Goal: Information Seeking & Learning: Learn about a topic

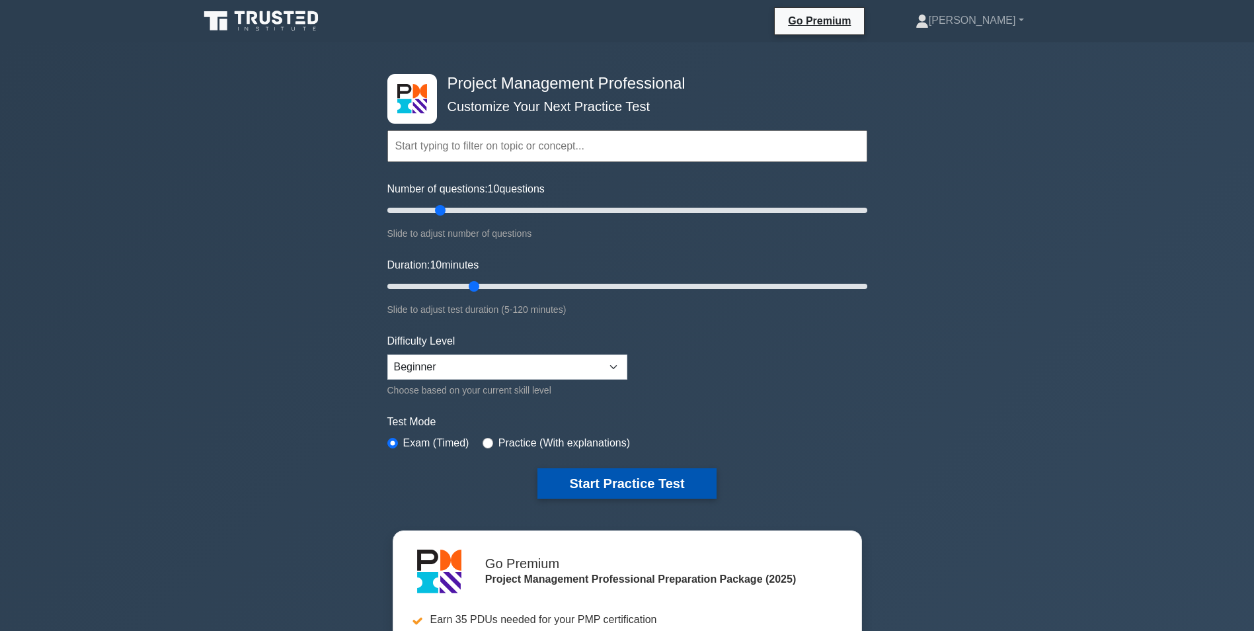
click at [604, 477] on button "Start Practice Test" at bounding box center [626, 483] width 178 height 30
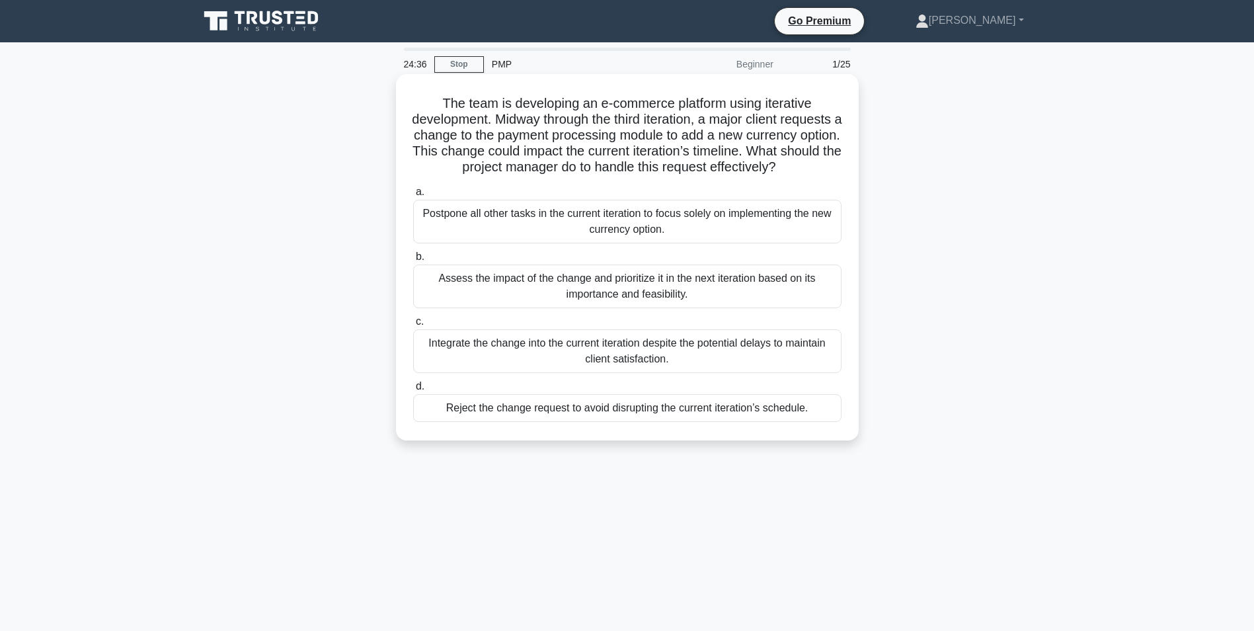
click at [568, 300] on div "Assess the impact of the change and prioritize it in the next iteration based o…" at bounding box center [627, 286] width 428 height 44
click at [413, 261] on input "b. Assess the impact of the change and prioritize it in the next iteration base…" at bounding box center [413, 257] width 0 height 9
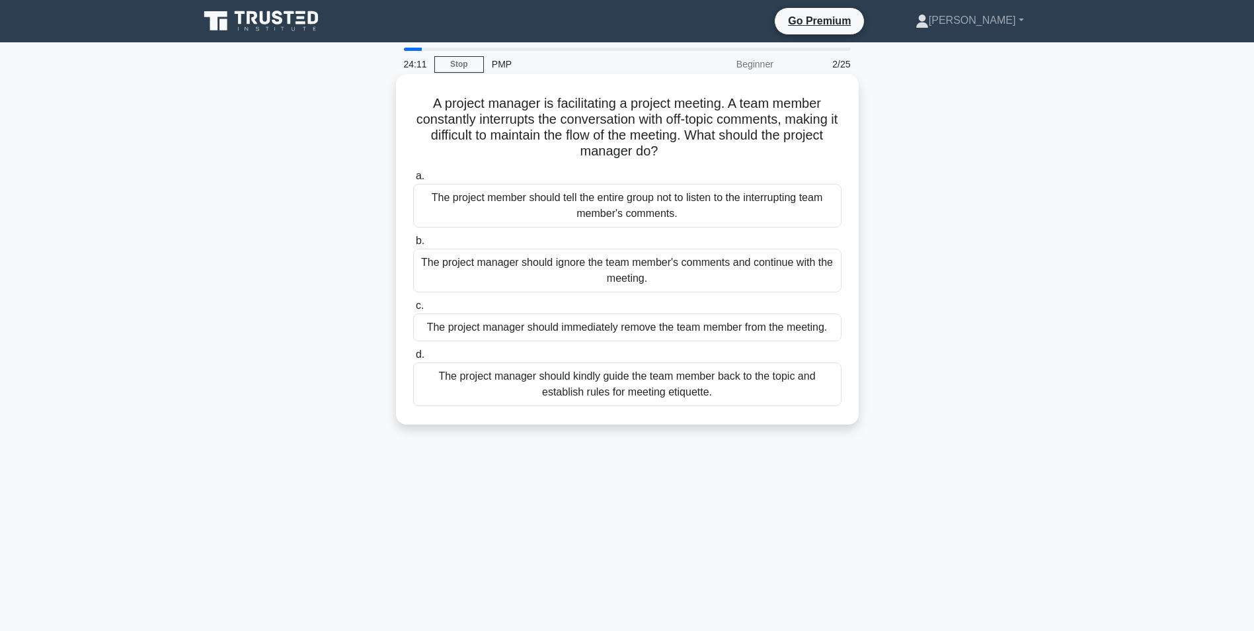
click at [627, 392] on div "The project manager should kindly guide the team member back to the topic and e…" at bounding box center [627, 384] width 428 height 44
click at [413, 359] on input "d. The project manager should kindly guide the team member back to the topic an…" at bounding box center [413, 354] width 0 height 9
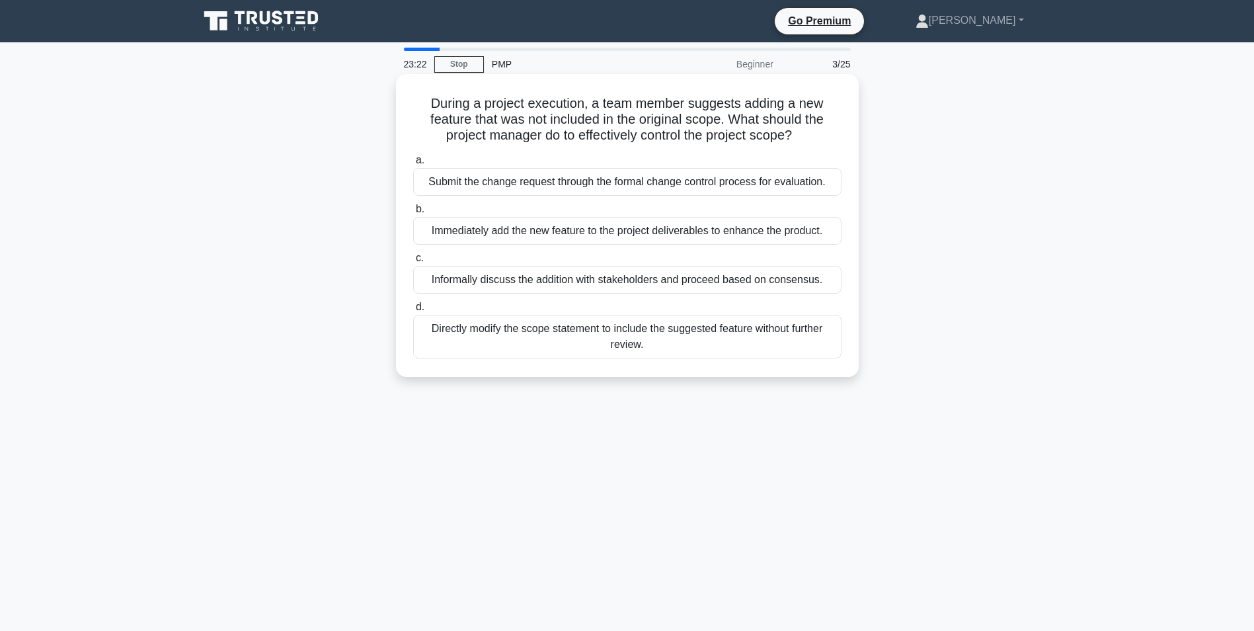
click at [668, 284] on div "Informally discuss the addition with stakeholders and proceed based on consensu…" at bounding box center [627, 280] width 428 height 28
click at [413, 262] on input "c. Informally discuss the addition with stakeholders and proceed based on conse…" at bounding box center [413, 258] width 0 height 9
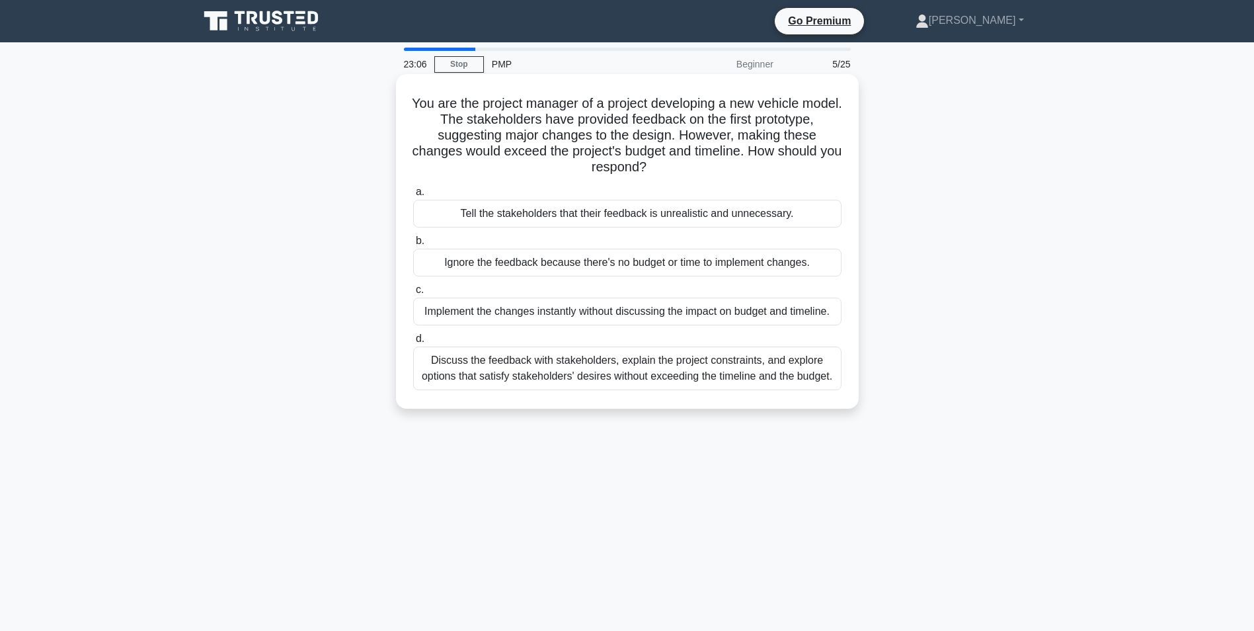
click at [545, 371] on div "Discuss the feedback with stakeholders, explain the project constraints, and ex…" at bounding box center [627, 368] width 428 height 44
click at [413, 343] on input "d. Discuss the feedback with stakeholders, explain the project constraints, and…" at bounding box center [413, 338] width 0 height 9
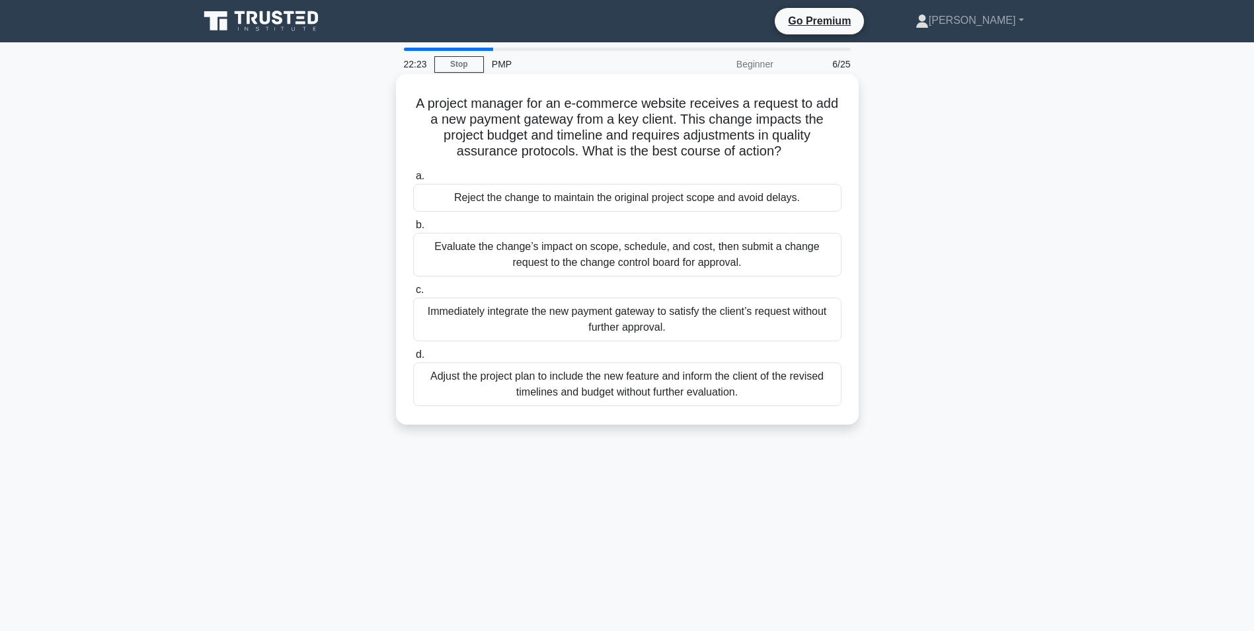
click at [553, 253] on div "Evaluate the change’s impact on scope, schedule, and cost, then submit a change…" at bounding box center [627, 255] width 428 height 44
click at [413, 229] on input "b. Evaluate the change’s impact on scope, schedule, and cost, then submit a cha…" at bounding box center [413, 225] width 0 height 9
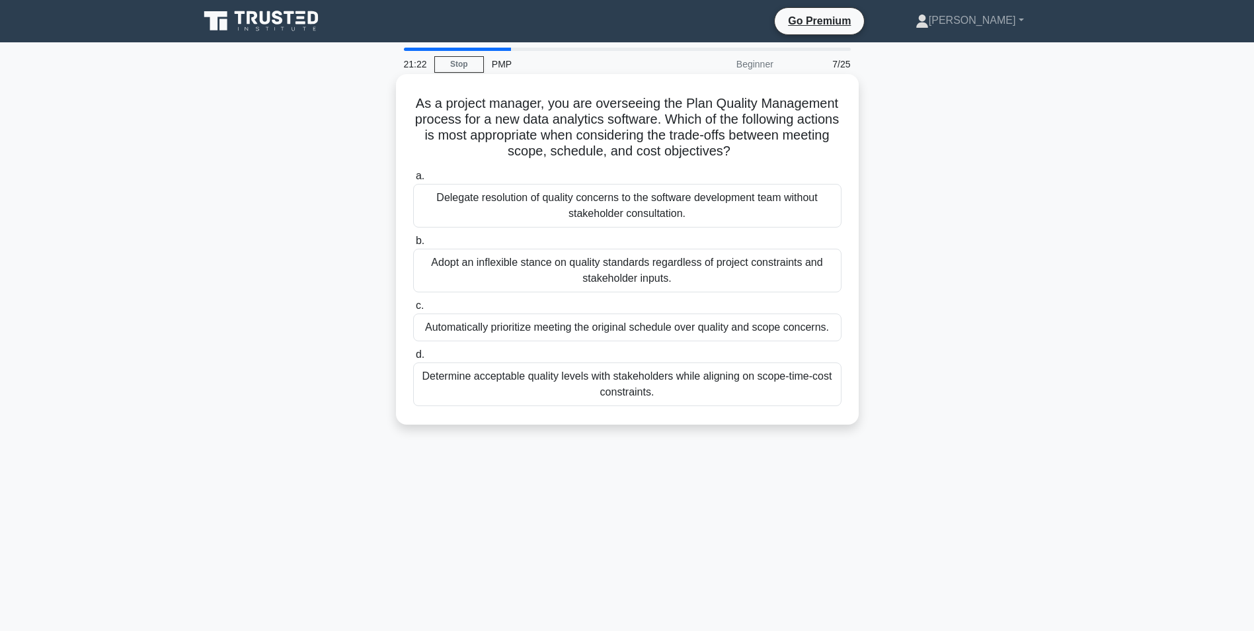
click at [613, 379] on div "Determine acceptable quality levels with stakeholders while aligning on scope-t…" at bounding box center [627, 384] width 428 height 44
click at [413, 359] on input "d. Determine acceptable quality levels with stakeholders while aligning on scop…" at bounding box center [413, 354] width 0 height 9
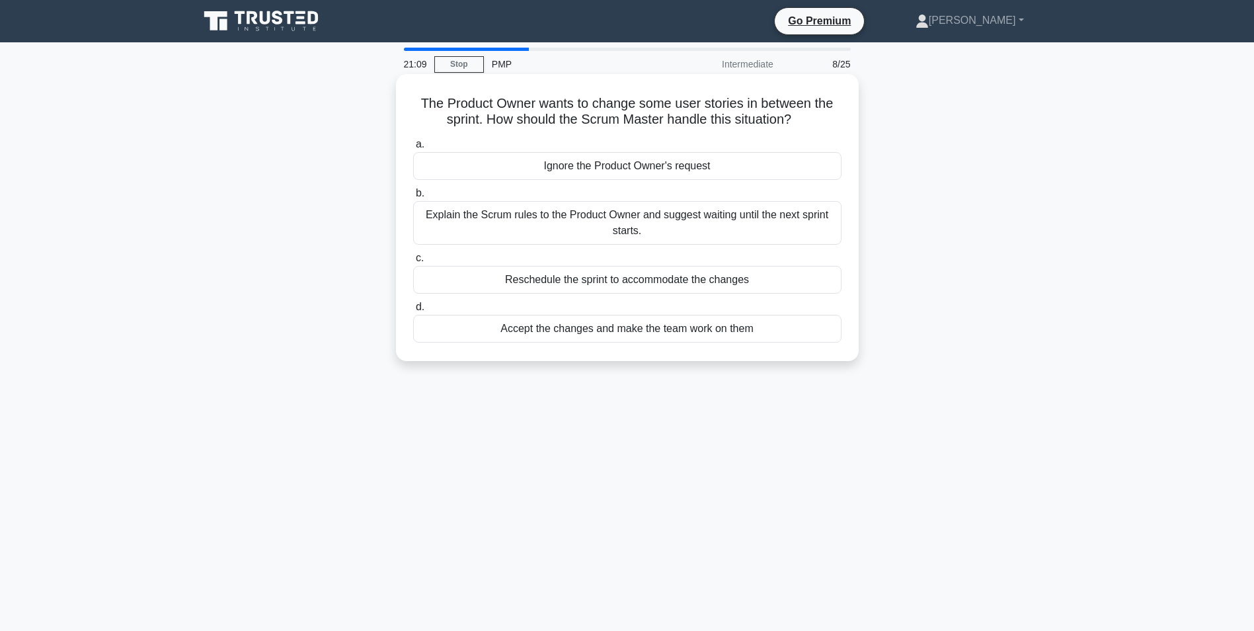
click at [739, 223] on div "Explain the Scrum rules to the Product Owner and suggest waiting until the next…" at bounding box center [627, 223] width 428 height 44
click at [413, 198] on input "b. Explain the Scrum rules to the Product Owner and suggest waiting until the n…" at bounding box center [413, 193] width 0 height 9
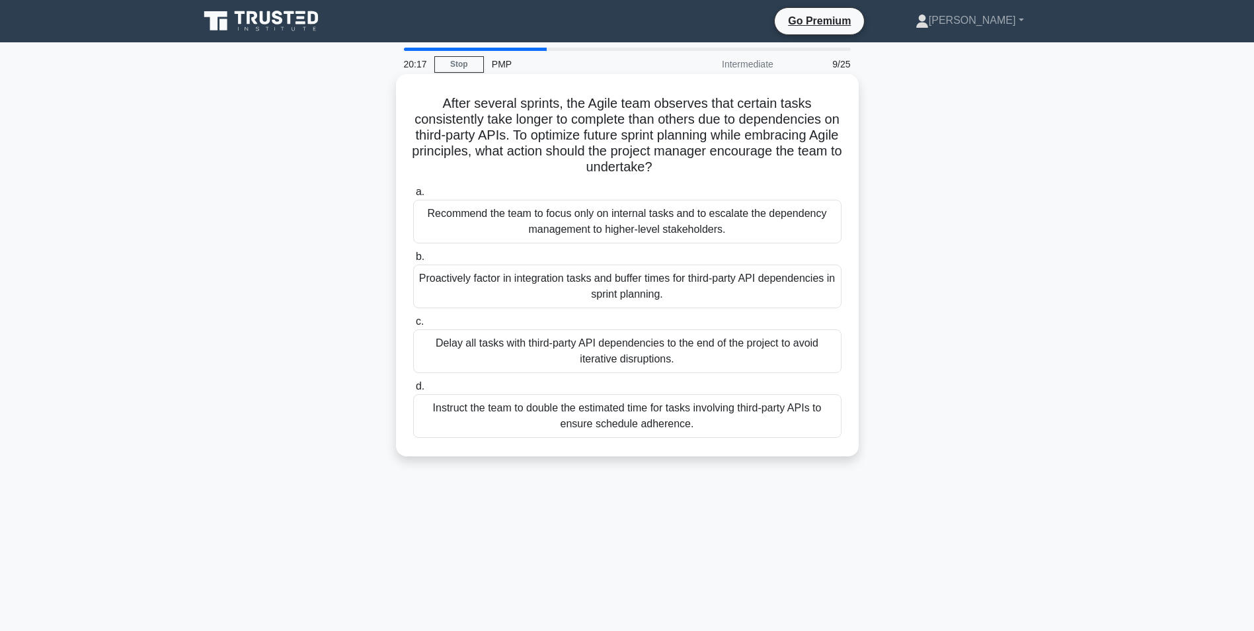
click at [644, 298] on div "Proactively factor in integration tasks and buffer times for third-party API de…" at bounding box center [627, 286] width 428 height 44
click at [413, 261] on input "b. Proactively factor in integration tasks and buffer times for third-party API…" at bounding box center [413, 257] width 0 height 9
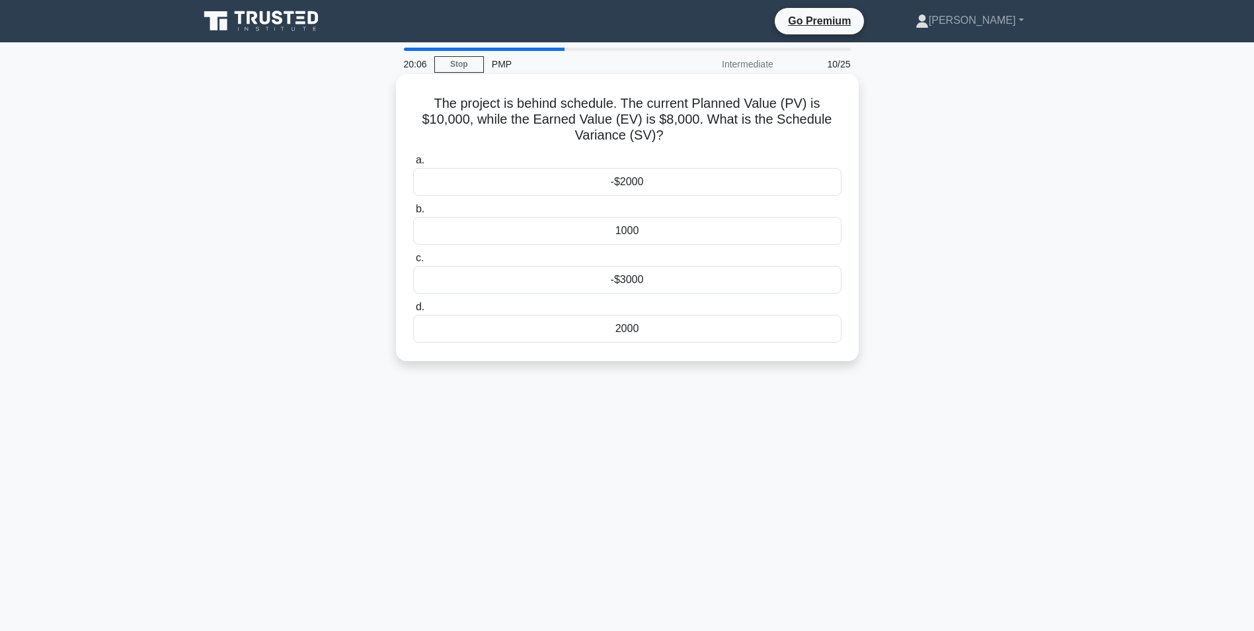
click at [644, 182] on div "-$2000" at bounding box center [627, 182] width 428 height 28
click at [413, 165] on input "a. -$2000" at bounding box center [413, 160] width 0 height 9
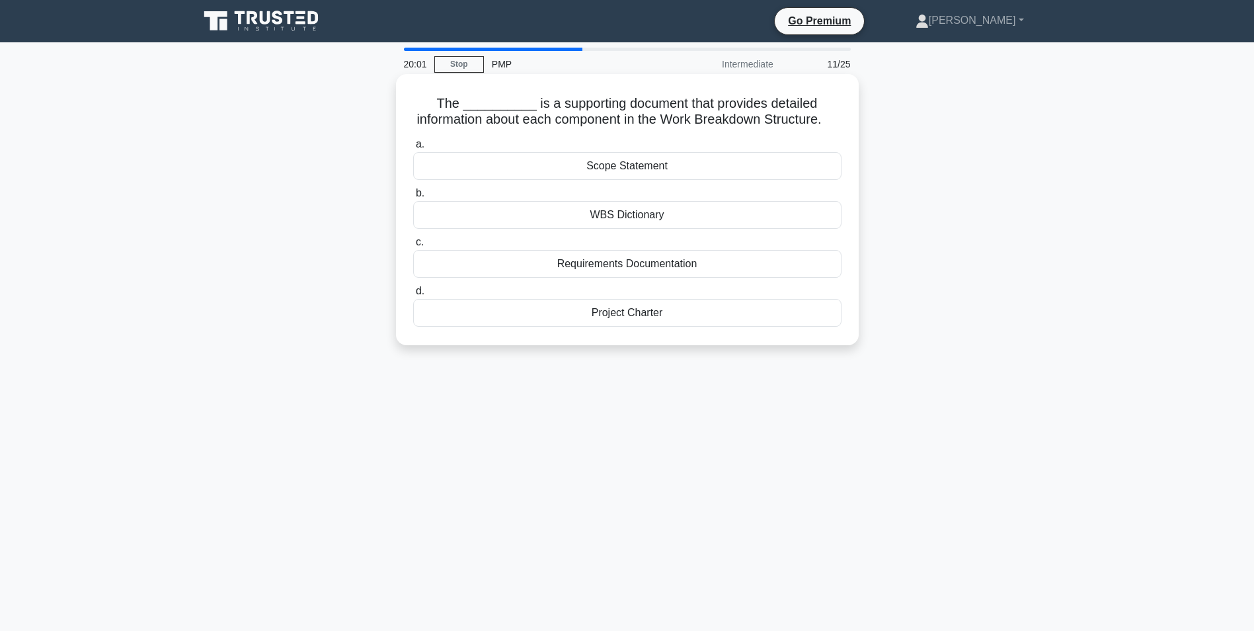
click at [643, 229] on div "WBS Dictionary" at bounding box center [627, 215] width 428 height 28
click at [413, 198] on input "b. WBS Dictionary" at bounding box center [413, 193] width 0 height 9
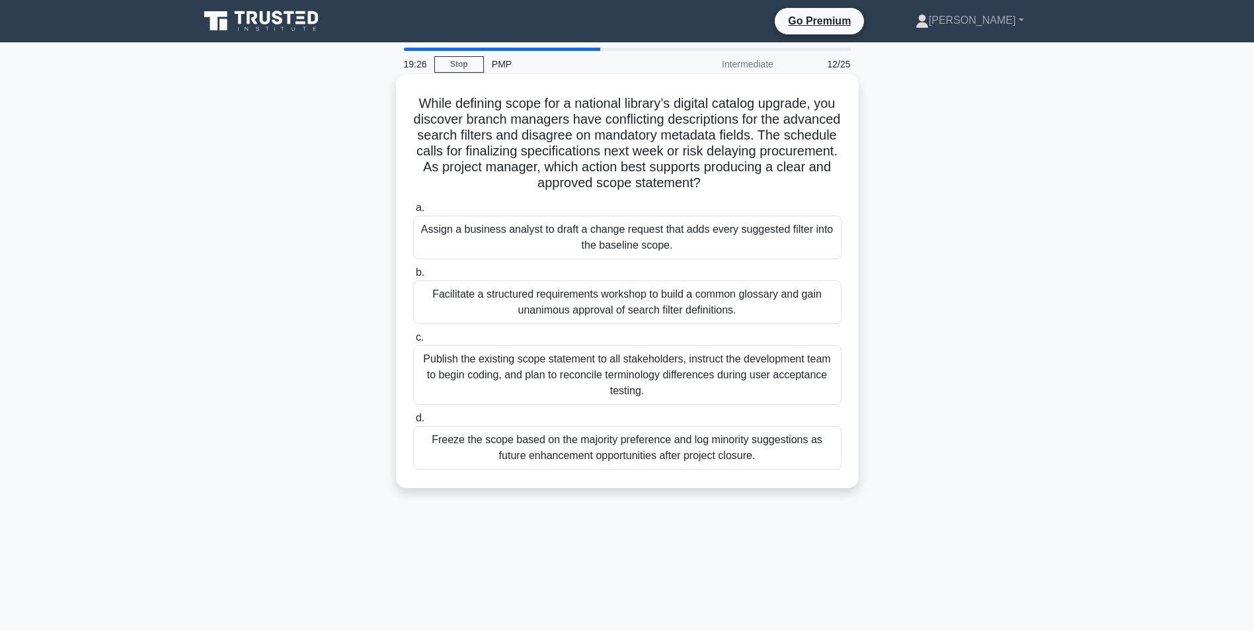
click at [541, 310] on div "Facilitate a structured requirements workshop to build a common glossary and ga…" at bounding box center [627, 302] width 428 height 44
click at [413, 277] on input "b. Facilitate a structured requirements workshop to build a common glossary and…" at bounding box center [413, 272] width 0 height 9
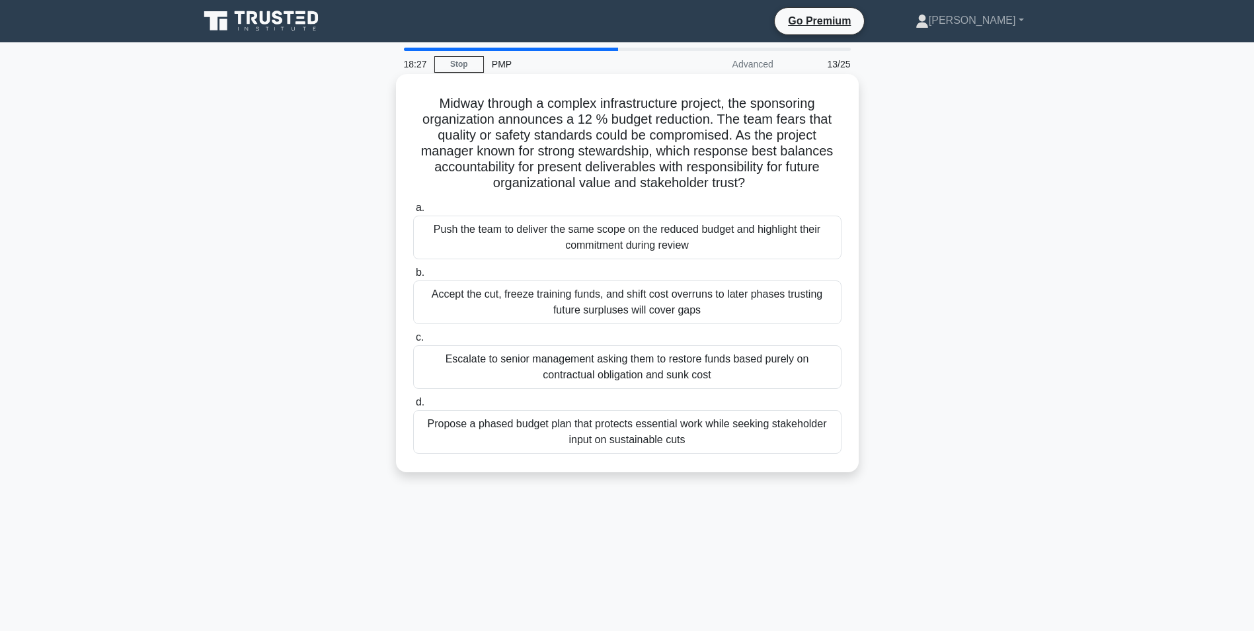
click at [650, 439] on div "Propose a phased budget plan that protects essential work while seeking stakeho…" at bounding box center [627, 432] width 428 height 44
click at [413, 407] on input "d. Propose a phased budget plan that protects essential work while seeking stak…" at bounding box center [413, 402] width 0 height 9
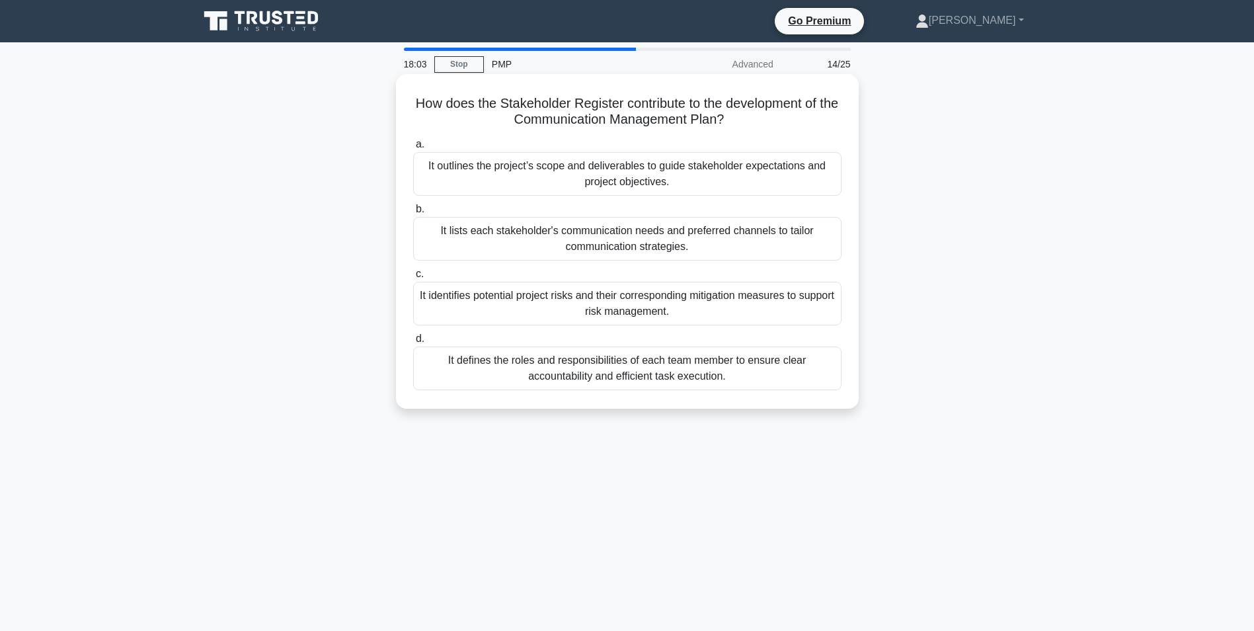
click at [590, 245] on div "It lists each stakeholder's communication needs and preferred channels to tailo…" at bounding box center [627, 239] width 428 height 44
click at [413, 214] on input "b. It lists each stakeholder's communication needs and preferred channels to ta…" at bounding box center [413, 209] width 0 height 9
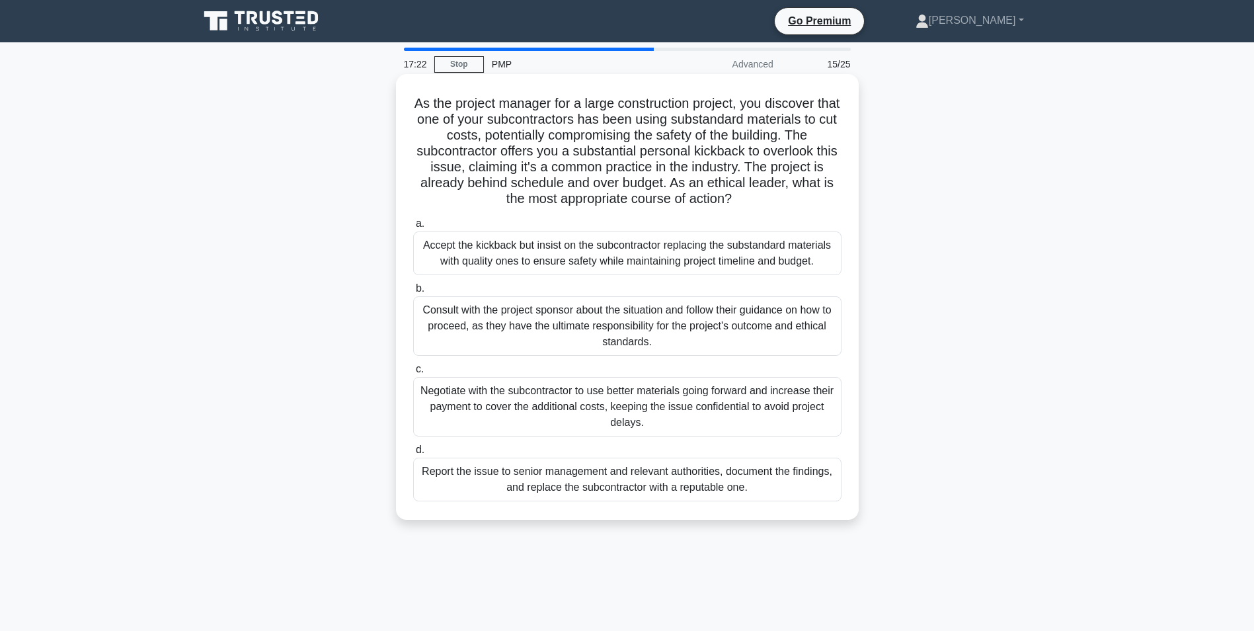
click at [626, 480] on div "Report the issue to senior management and relevant authorities, document the fi…" at bounding box center [627, 479] width 428 height 44
click at [413, 454] on input "d. Report the issue to senior management and relevant authorities, document the…" at bounding box center [413, 450] width 0 height 9
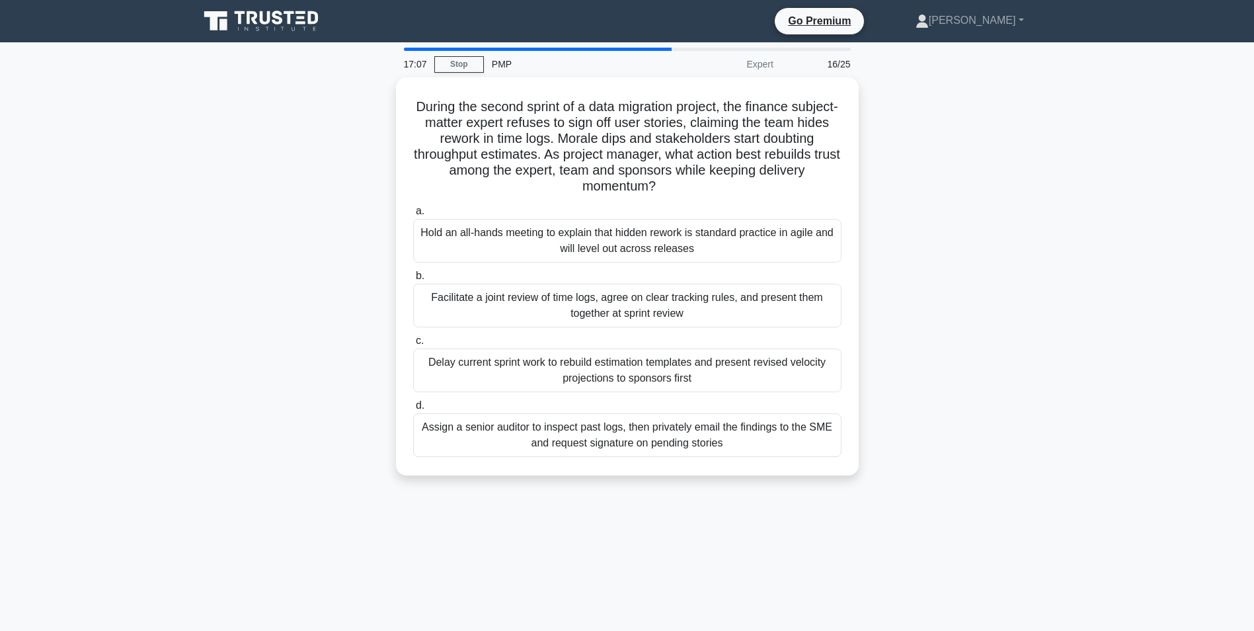
drag, startPoint x: 610, startPoint y: 471, endPoint x: 1072, endPoint y: 221, distance: 524.7
click at [1072, 221] on main "17:07 Stop PMP Expert 16/25 During the second sprint of a data migration projec…" at bounding box center [627, 378] width 1254 height 672
click at [626, 308] on div "Facilitate a joint review of time logs, agree on clear tracking rules, and pres…" at bounding box center [627, 302] width 428 height 44
click at [413, 277] on input "b. Facilitate a joint review of time logs, agree on clear tracking rules, and p…" at bounding box center [413, 272] width 0 height 9
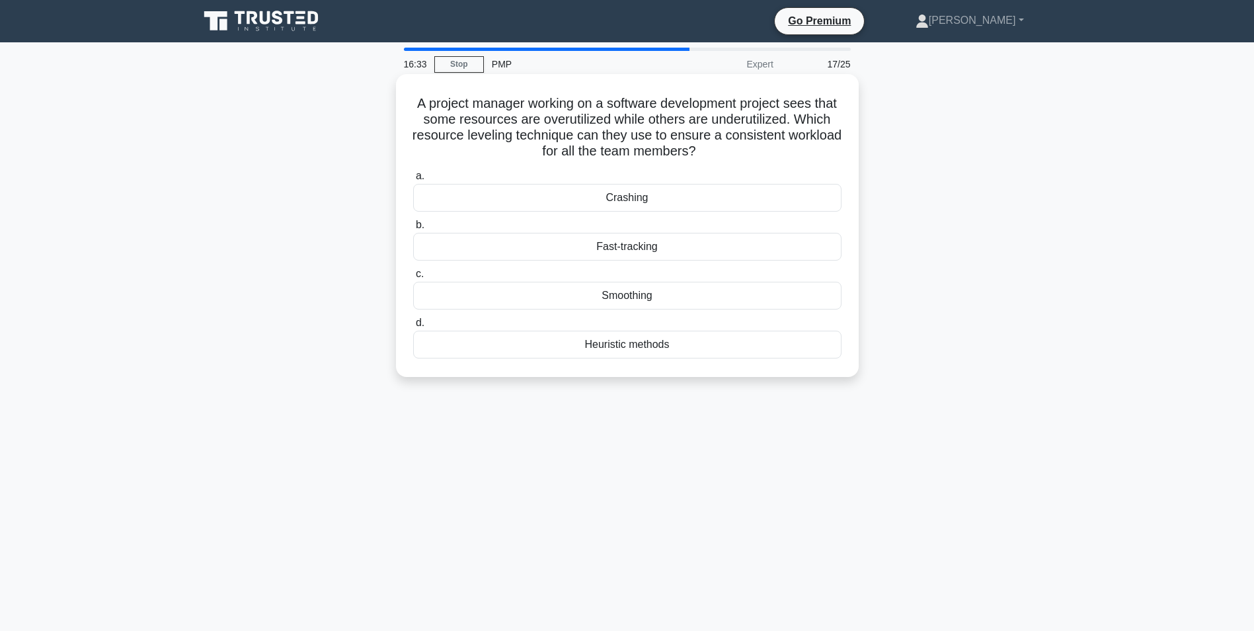
click at [642, 297] on div "Smoothing" at bounding box center [627, 296] width 428 height 28
click at [413, 278] on input "c. Smoothing" at bounding box center [413, 274] width 0 height 9
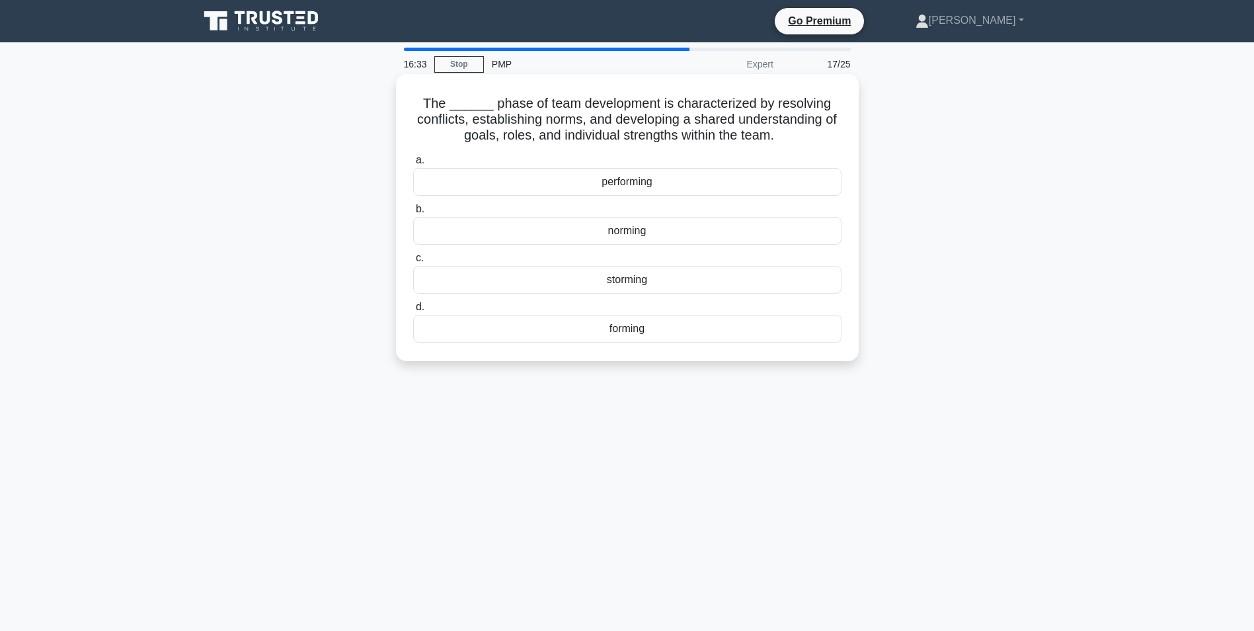
click at [642, 293] on div "storming" at bounding box center [627, 280] width 428 height 28
click at [413, 262] on input "c. storming" at bounding box center [413, 258] width 0 height 9
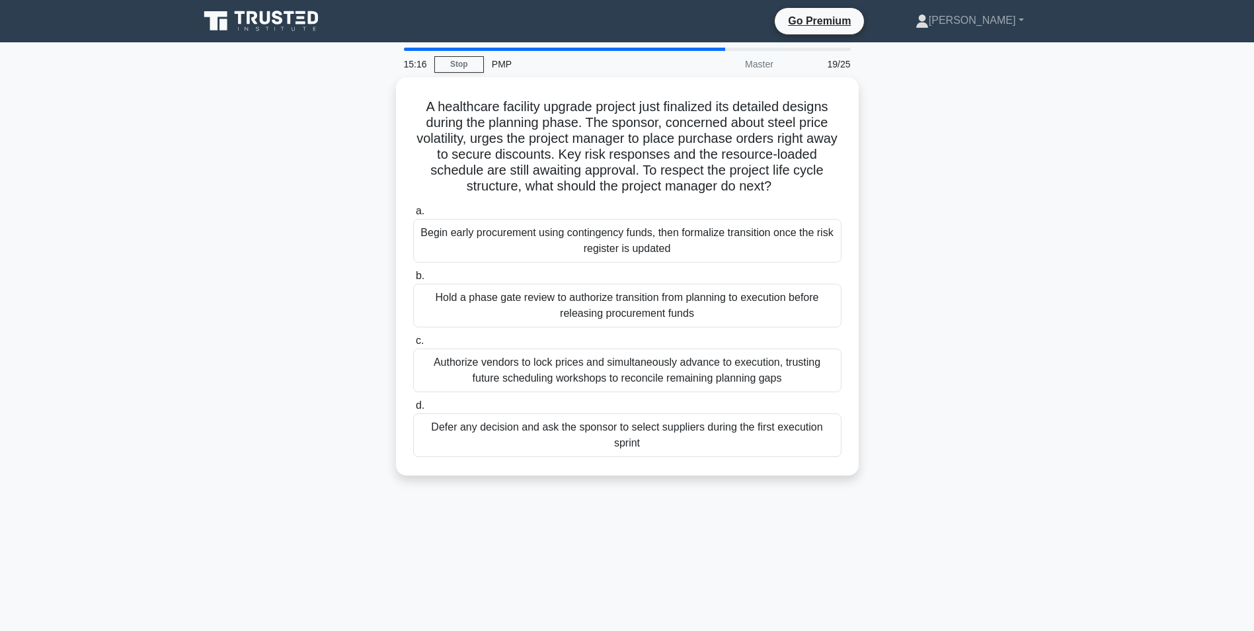
click at [627, 427] on div "Defer any decision and ask the sponsor to select suppliers during the first exe…" at bounding box center [627, 435] width 428 height 44
click at [413, 410] on input "d. Defer any decision and ask the sponsor to select suppliers during the first …" at bounding box center [413, 405] width 0 height 9
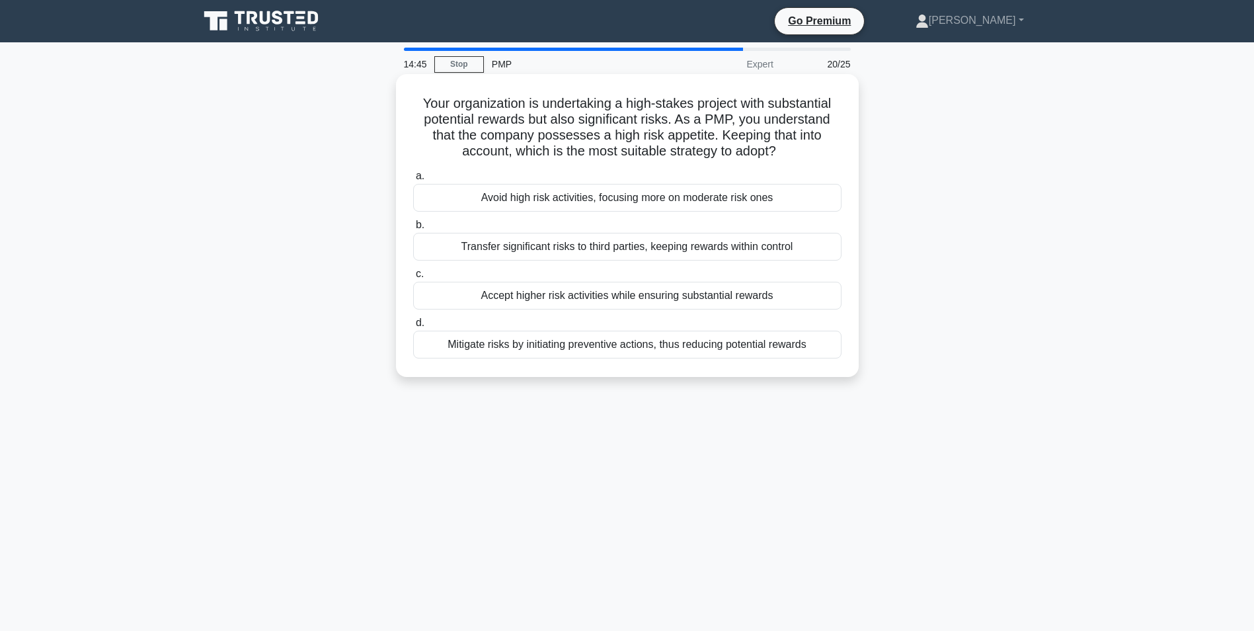
click at [736, 297] on div "Accept higher risk activities while ensuring substantial rewards" at bounding box center [627, 296] width 428 height 28
click at [413, 278] on input "c. Accept higher risk activities while ensuring substantial rewards" at bounding box center [413, 274] width 0 height 9
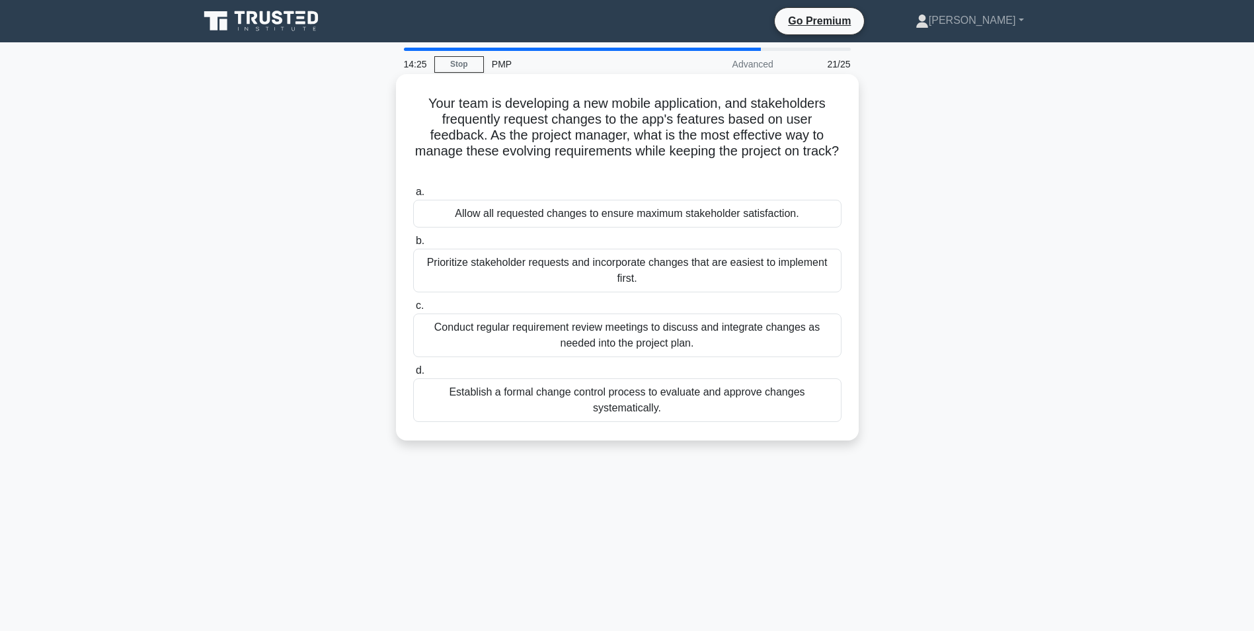
click at [652, 399] on div "Establish a formal change control process to evaluate and approve changes syste…" at bounding box center [627, 400] width 428 height 44
click at [413, 375] on input "d. Establish a formal change control process to evaluate and approve changes sy…" at bounding box center [413, 370] width 0 height 9
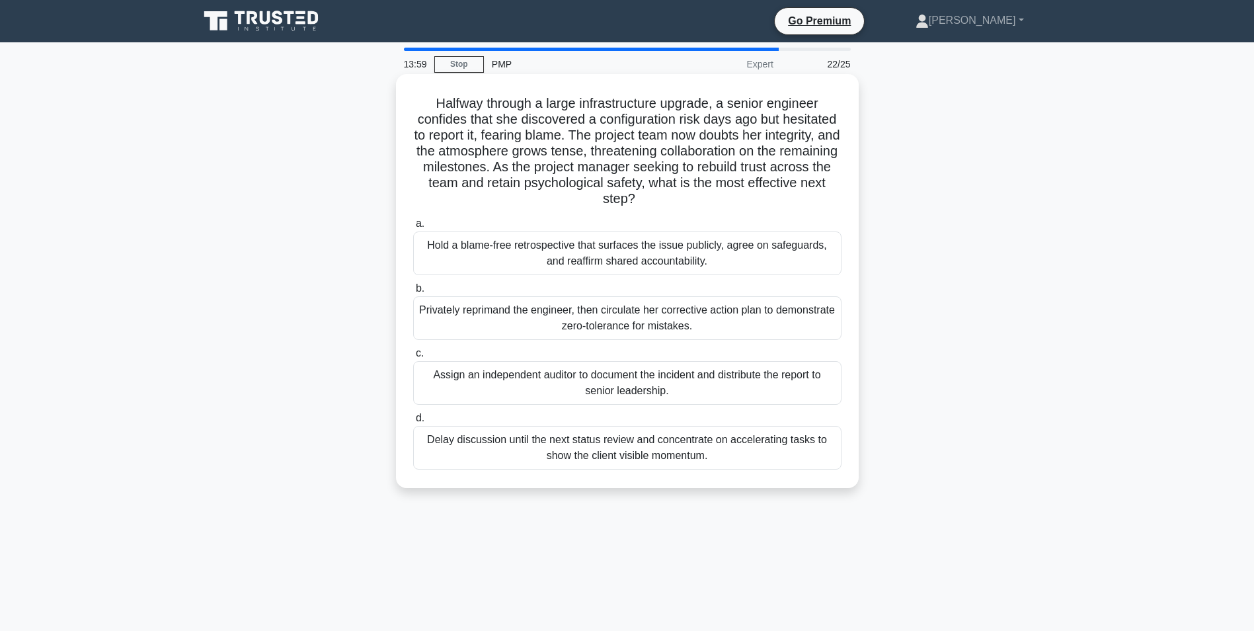
click at [623, 250] on div "Hold a blame-free retrospective that surfaces the issue publicly, agree on safe…" at bounding box center [627, 253] width 428 height 44
click at [413, 228] on input "a. Hold a blame-free retrospective that surfaces the issue publicly, agree on s…" at bounding box center [413, 223] width 0 height 9
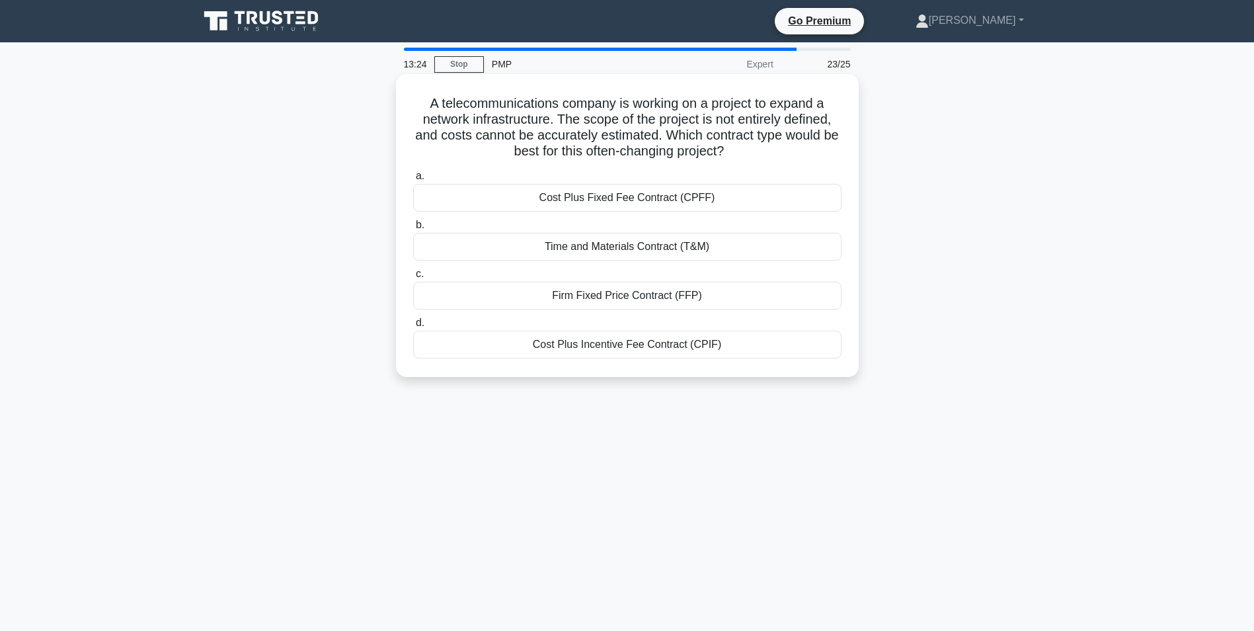
click at [605, 198] on div "Cost Plus Fixed Fee Contract (CPFF)" at bounding box center [627, 198] width 428 height 28
click at [413, 180] on input "a. Cost Plus Fixed Fee Contract (CPFF)" at bounding box center [413, 176] width 0 height 9
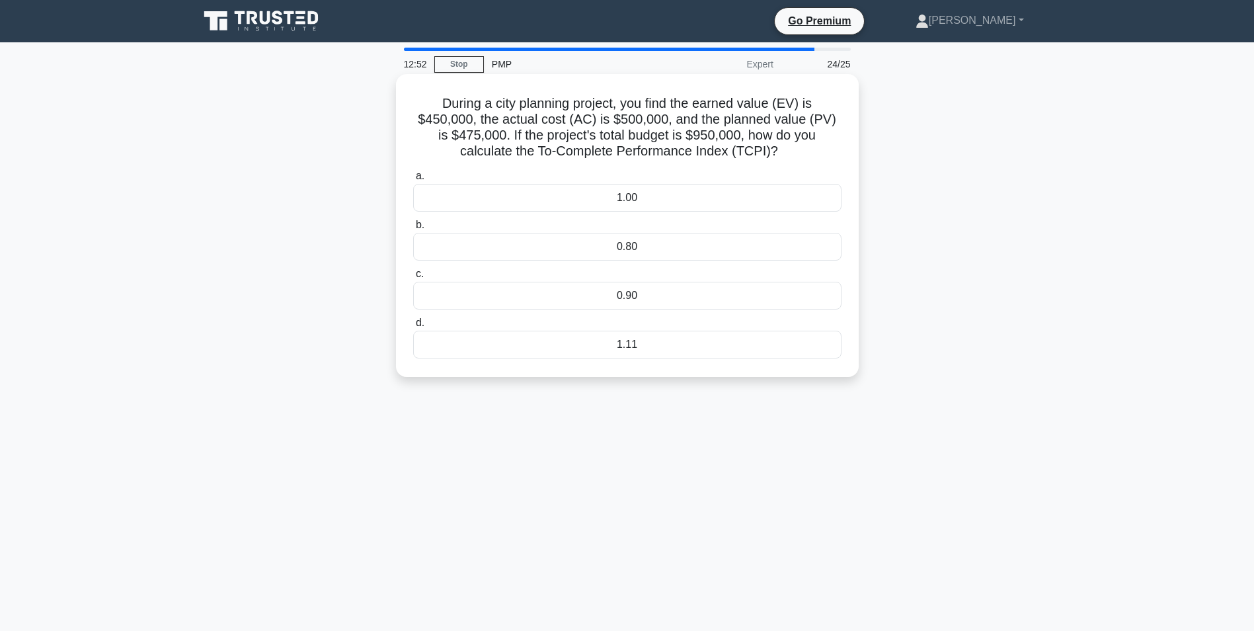
click at [641, 344] on div "1.11" at bounding box center [627, 345] width 428 height 28
click at [413, 327] on input "d. 1.11" at bounding box center [413, 323] width 0 height 9
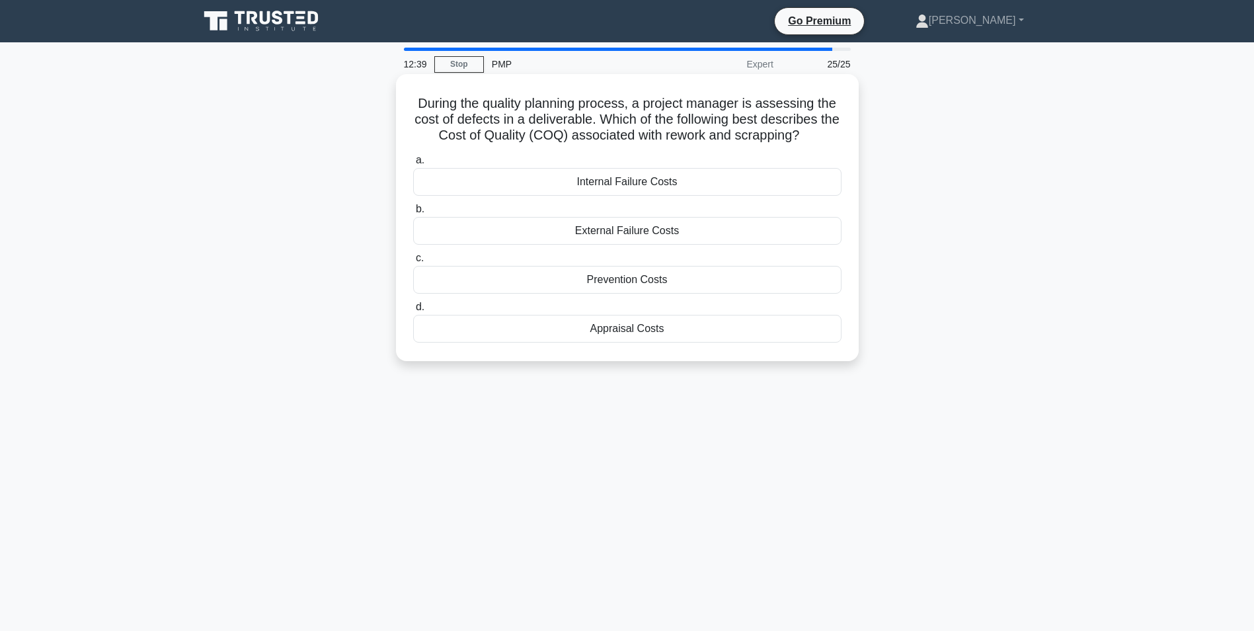
click at [648, 187] on div "Internal Failure Costs" at bounding box center [627, 182] width 428 height 28
click at [413, 165] on input "a. Internal Failure Costs" at bounding box center [413, 160] width 0 height 9
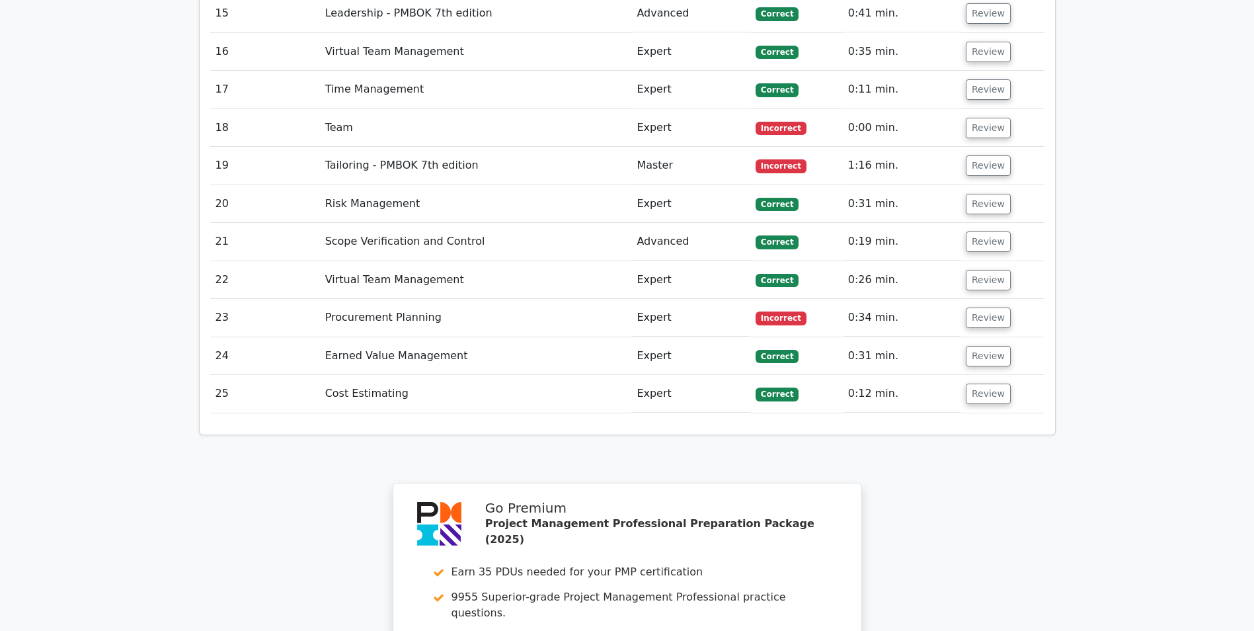
scroll to position [2578, 0]
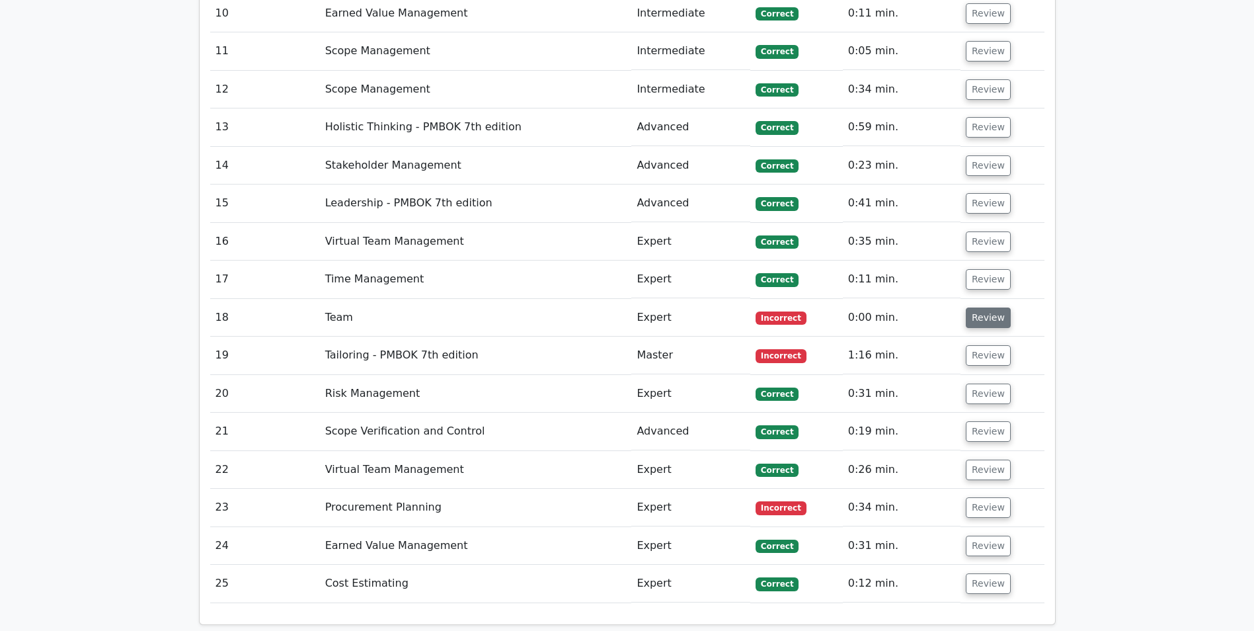
click at [982, 307] on button "Review" at bounding box center [988, 317] width 45 height 20
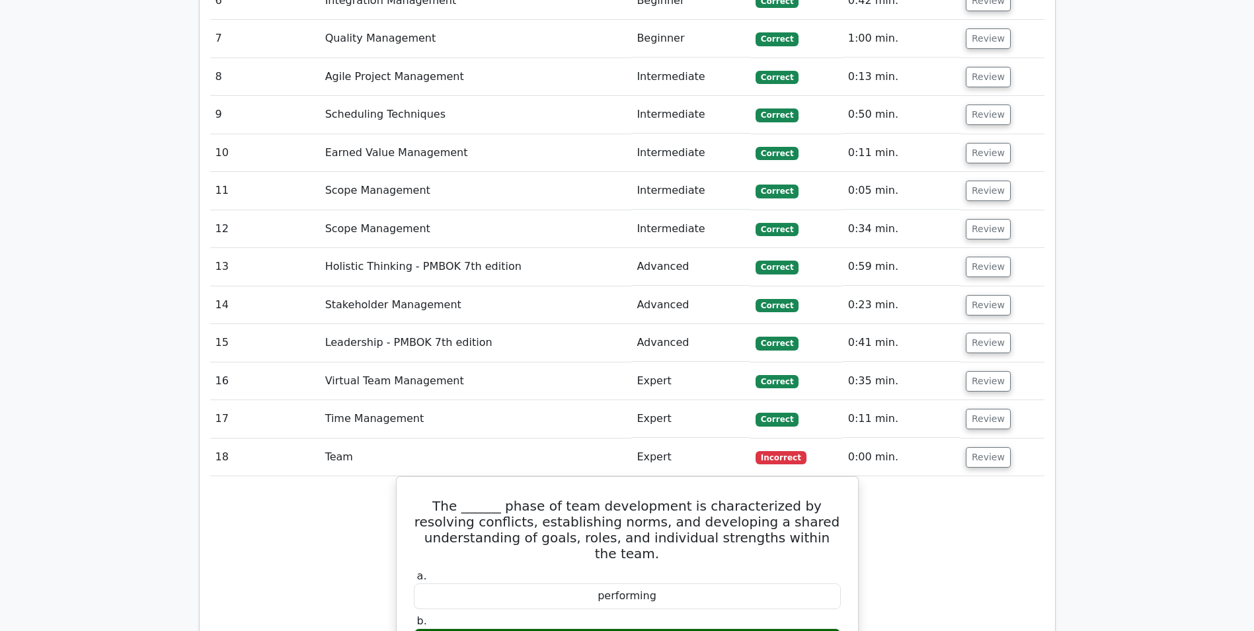
scroll to position [2446, 0]
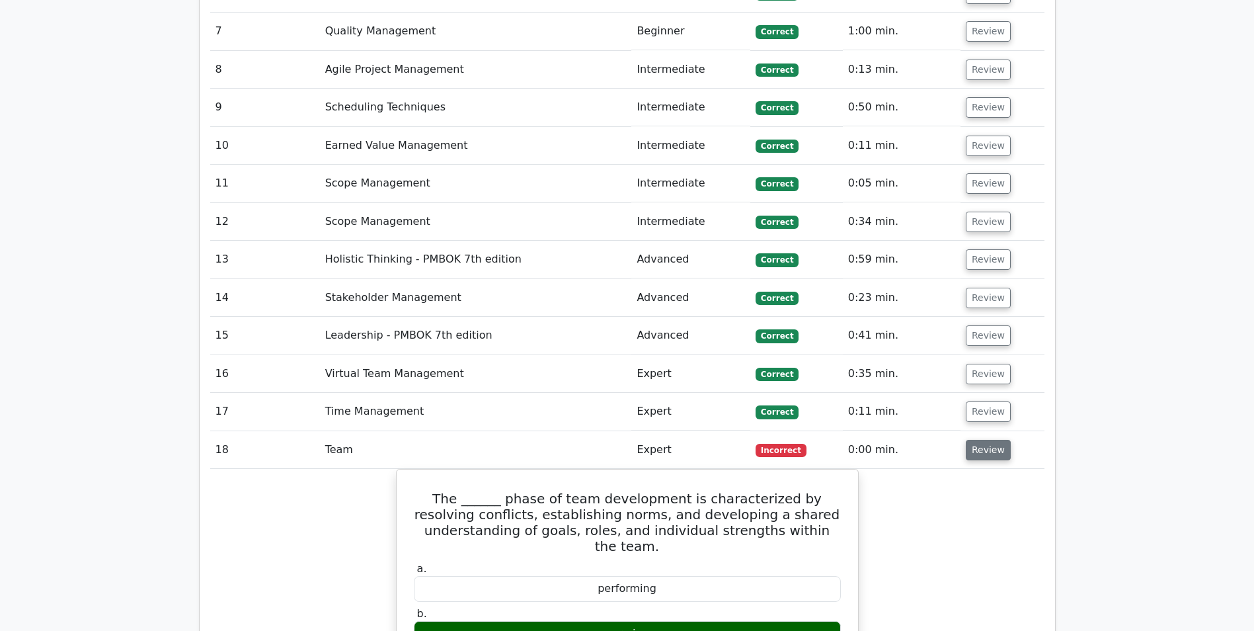
click at [988, 440] on button "Review" at bounding box center [988, 450] width 45 height 20
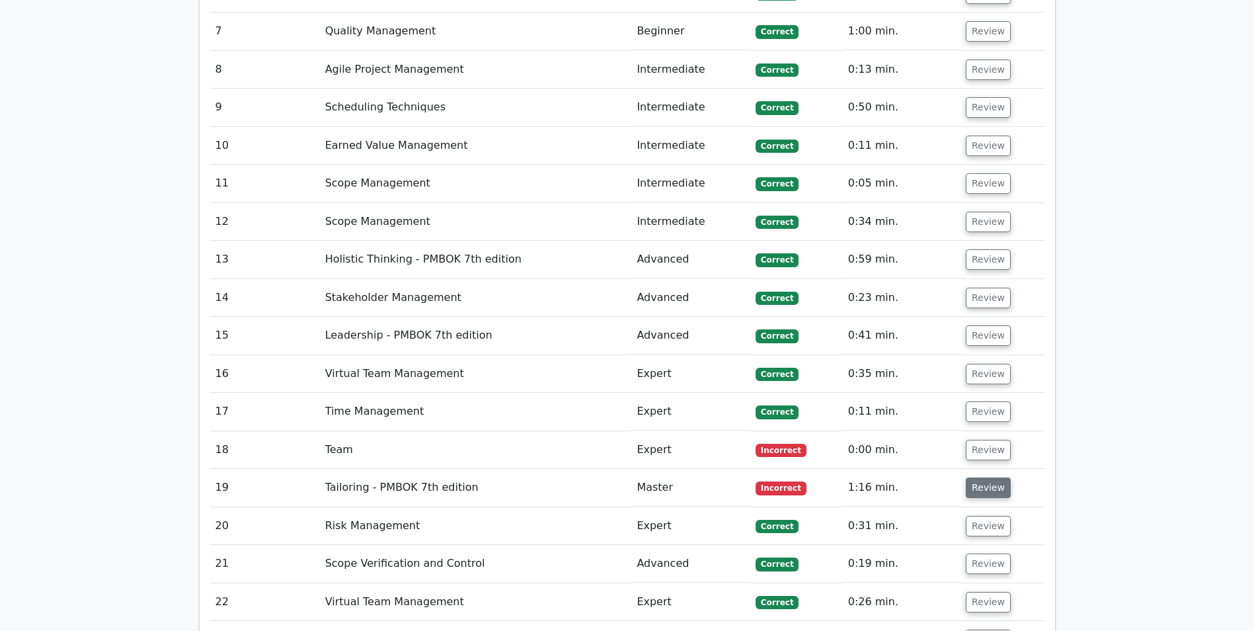
click at [982, 477] on button "Review" at bounding box center [988, 487] width 45 height 20
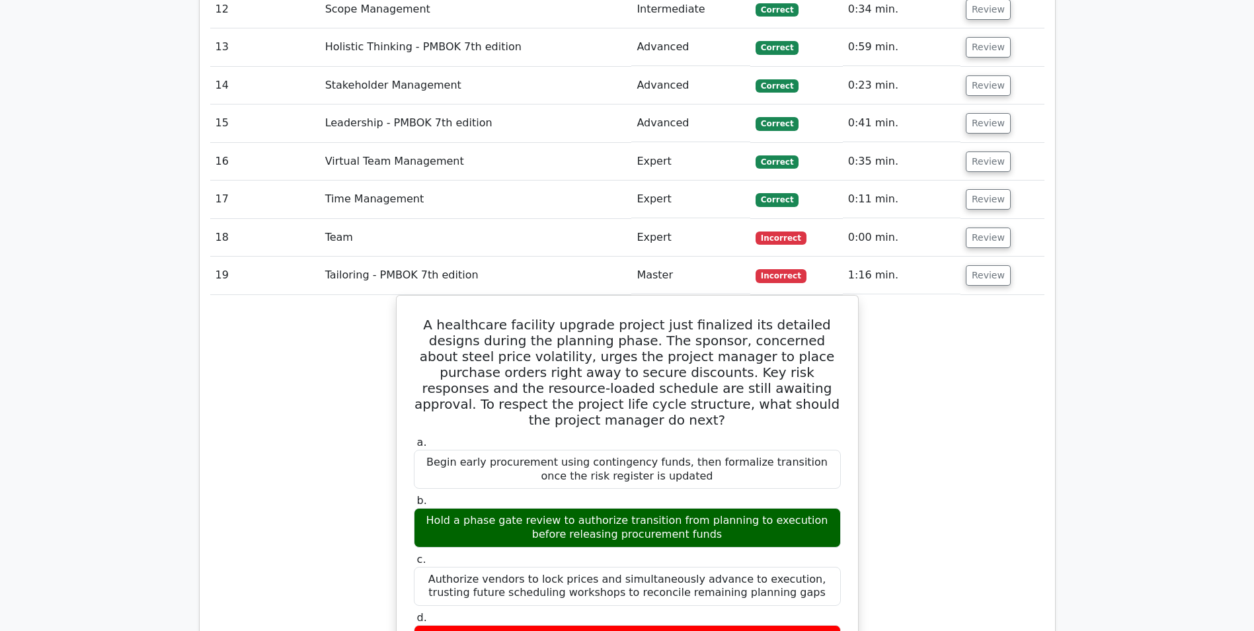
scroll to position [2644, 0]
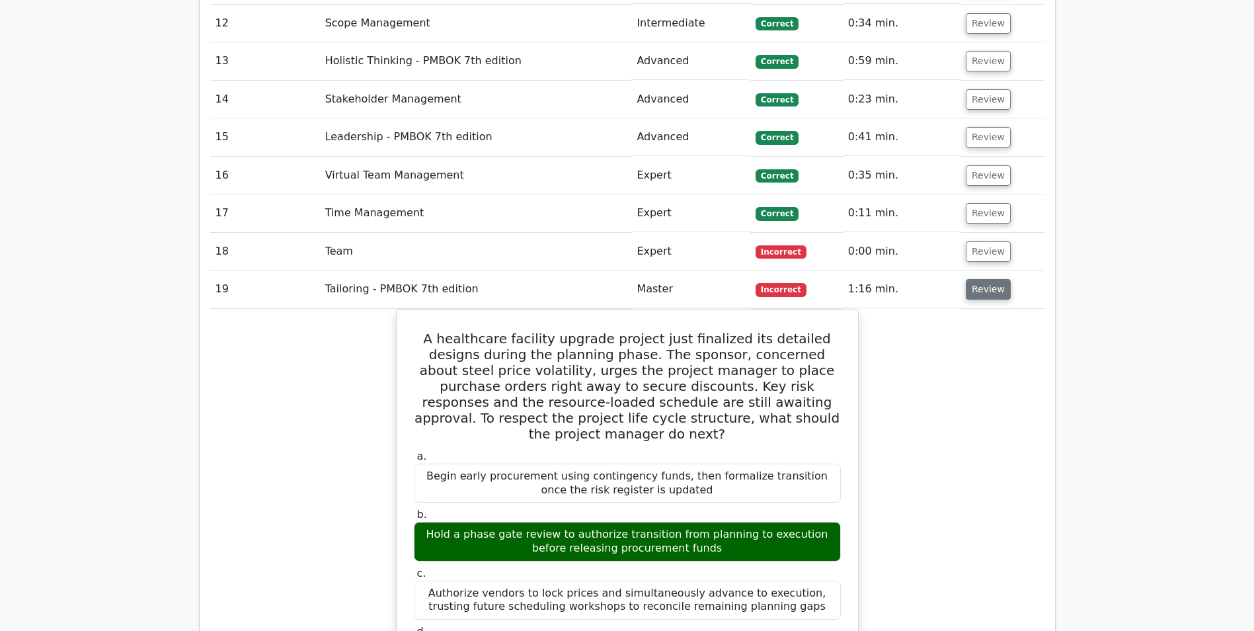
click at [990, 279] on button "Review" at bounding box center [988, 289] width 45 height 20
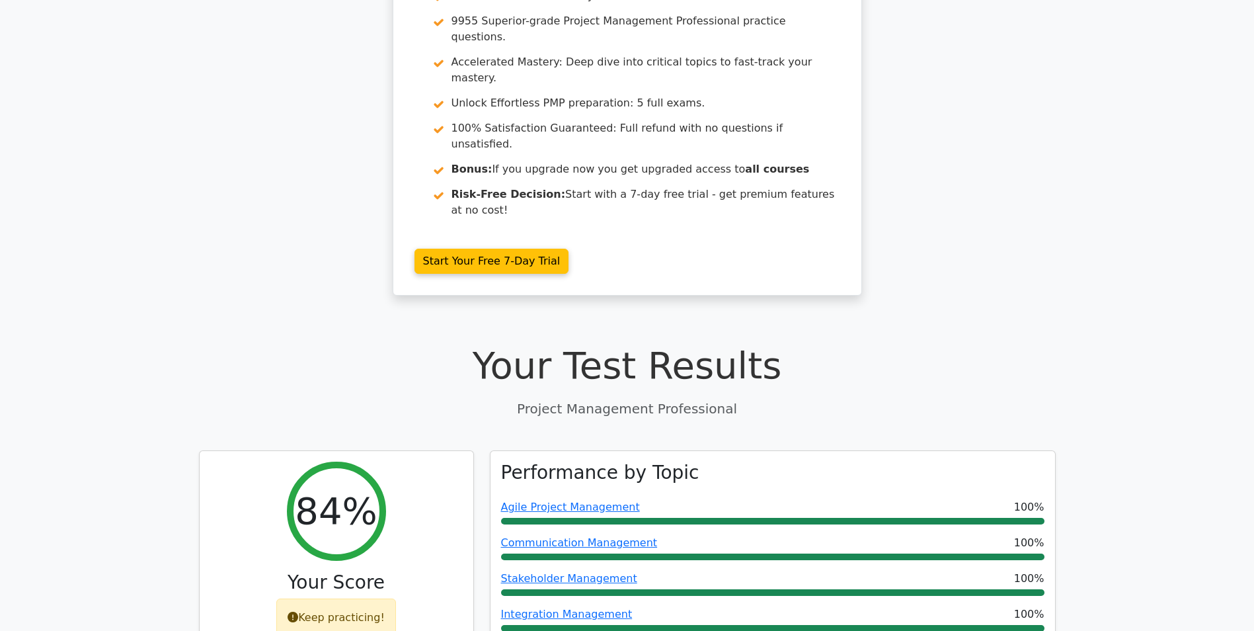
scroll to position [0, 0]
